Goal: Task Accomplishment & Management: Manage account settings

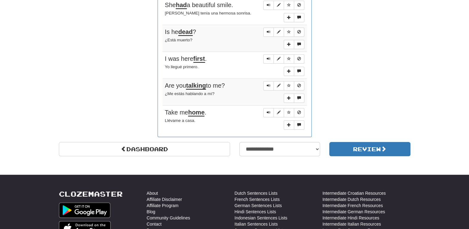
scroll to position [493, 0]
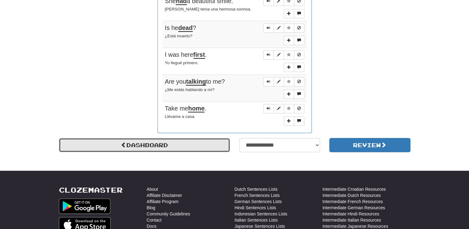
click at [195, 143] on link "Dashboard" at bounding box center [144, 145] width 171 height 14
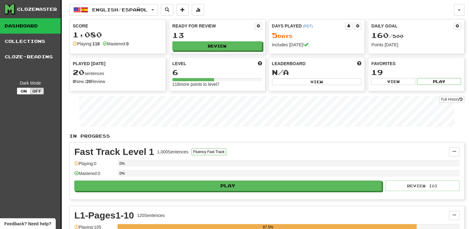
click at [239, 29] on div "Ready for Review" at bounding box center [217, 26] width 90 height 7
click at [238, 48] on button "Review" at bounding box center [218, 46] width 90 height 9
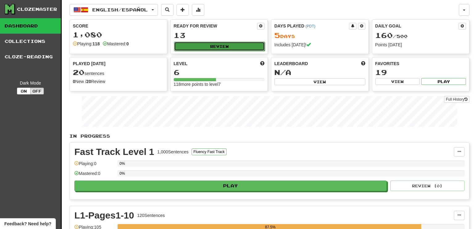
select select "**"
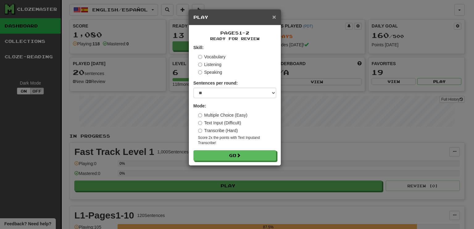
click at [274, 18] on span "×" at bounding box center [274, 16] width 4 height 7
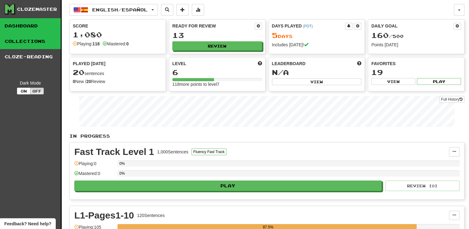
click at [17, 41] on link "Collections" at bounding box center [30, 41] width 61 height 15
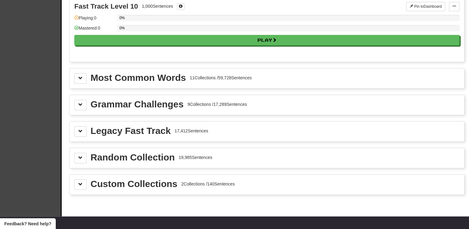
scroll to position [648, 0]
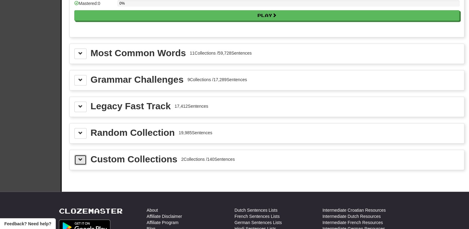
click at [79, 157] on span at bounding box center [80, 159] width 4 height 4
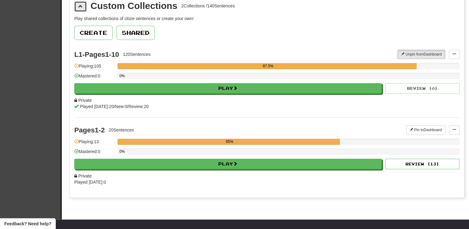
scroll to position [802, 0]
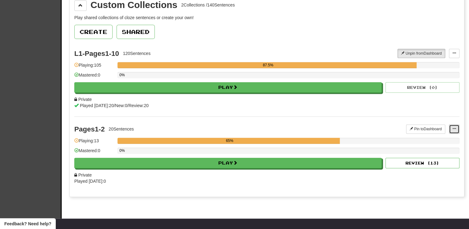
click at [453, 127] on span at bounding box center [454, 129] width 4 height 4
click at [368, 127] on div "Pages1-2 20 Sentences" at bounding box center [240, 128] width 332 height 9
click at [456, 125] on button at bounding box center [454, 128] width 10 height 9
click at [425, 154] on span "Edit Collection" at bounding box center [430, 156] width 28 height 5
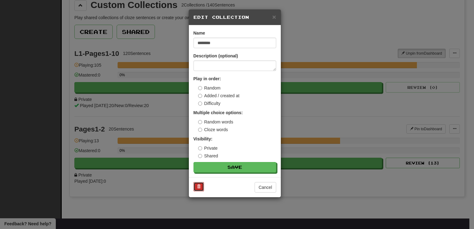
click at [199, 186] on span at bounding box center [199, 186] width 4 height 4
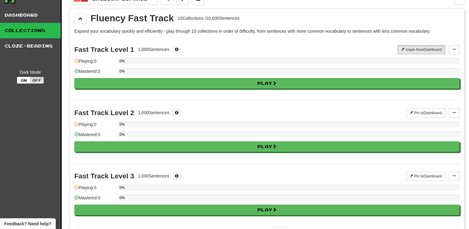
scroll to position [0, 0]
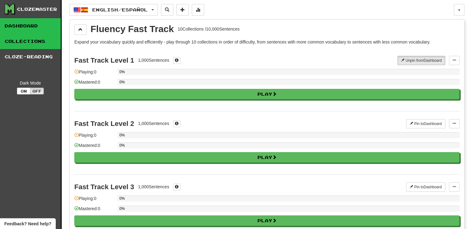
click at [24, 22] on link "Dashboard" at bounding box center [30, 25] width 61 height 15
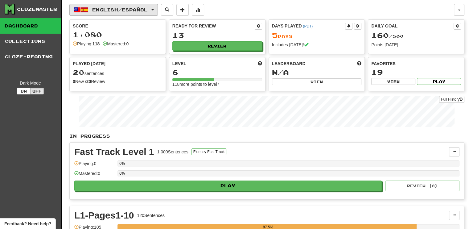
click at [157, 8] on button "English / Español" at bounding box center [113, 10] width 89 height 12
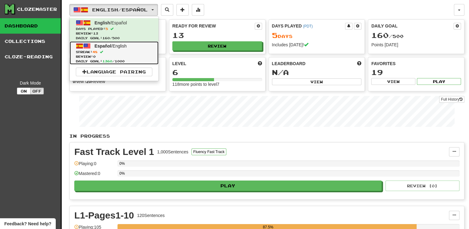
click at [118, 43] on link "Español / English Streak: 48 Review: 0 Daily Goal: 1360 / 1000" at bounding box center [114, 52] width 89 height 23
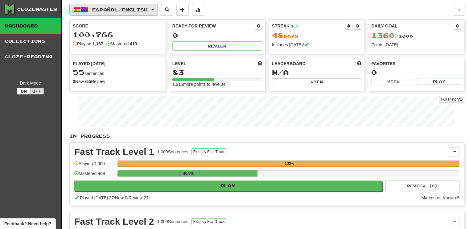
click at [156, 9] on button "Español / English" at bounding box center [113, 10] width 89 height 12
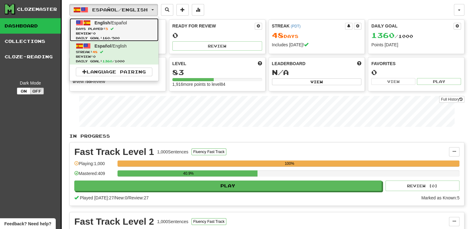
click at [102, 21] on span "English" at bounding box center [103, 22] width 16 height 5
